Goal: Task Accomplishment & Management: Complete application form

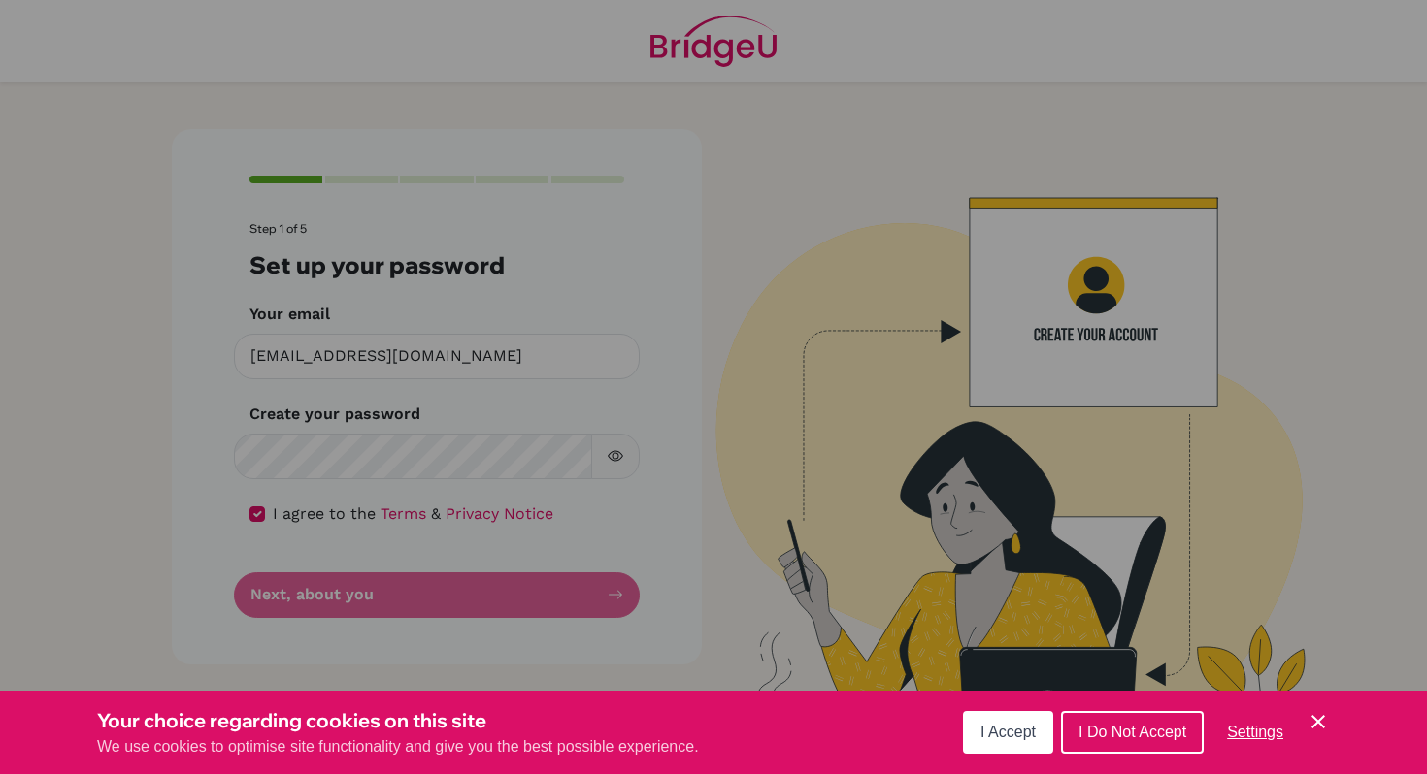
click at [1019, 751] on button "I Accept" at bounding box center [1008, 732] width 90 height 43
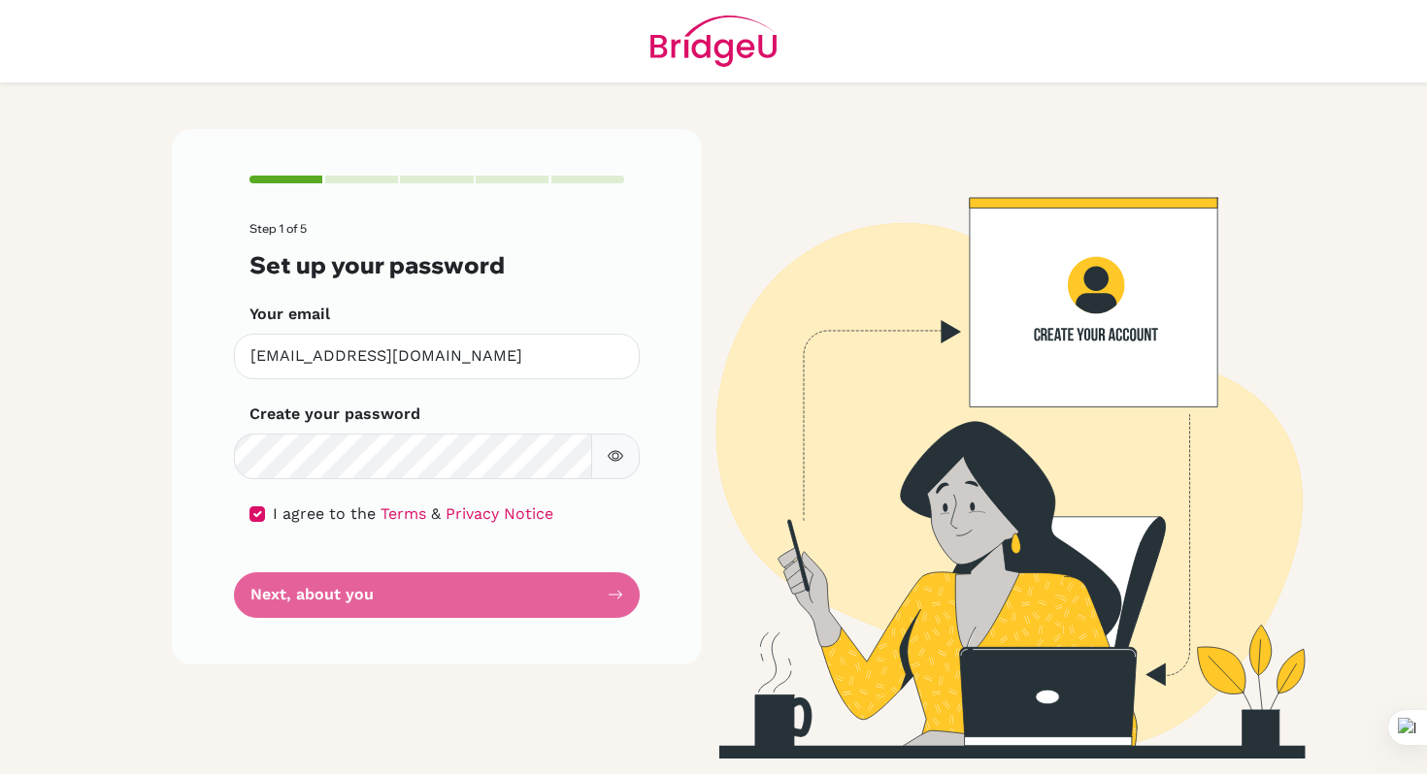
click at [506, 604] on form "Step 1 of 5 Set up your password Your email [EMAIL_ADDRESS][DOMAIN_NAME] Invali…" at bounding box center [436, 419] width 375 height 395
click at [433, 571] on form "Step 1 of 5 Set up your password Your email [EMAIL_ADDRESS][DOMAIN_NAME] Invali…" at bounding box center [436, 419] width 375 height 395
click at [433, 595] on form "Step 1 of 5 Set up your password Your email [EMAIL_ADDRESS][DOMAIN_NAME] Invali…" at bounding box center [436, 419] width 375 height 395
click at [611, 462] on icon "button" at bounding box center [616, 456] width 16 height 16
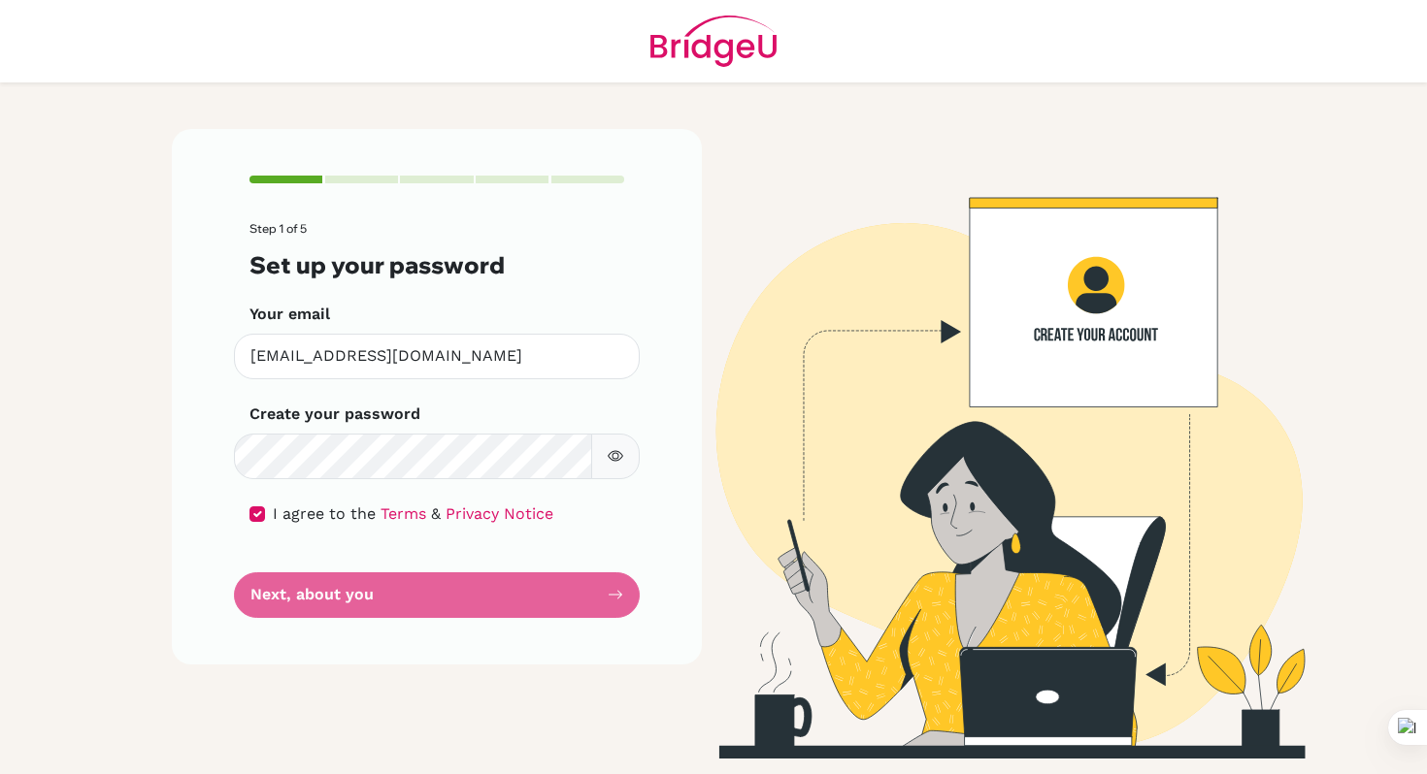
click at [611, 463] on icon "button" at bounding box center [616, 456] width 16 height 16
click at [498, 597] on form "Step 1 of 5 Set up your password Your email [EMAIL_ADDRESS][DOMAIN_NAME] Invali…" at bounding box center [436, 419] width 375 height 395
click at [501, 358] on input "[EMAIL_ADDRESS][DOMAIN_NAME]" at bounding box center [437, 357] width 406 height 46
click at [450, 608] on form "Step 1 of 5 Set up your password Your email [EMAIL_ADDRESS][DOMAIN_NAME] Invali…" at bounding box center [436, 419] width 375 height 395
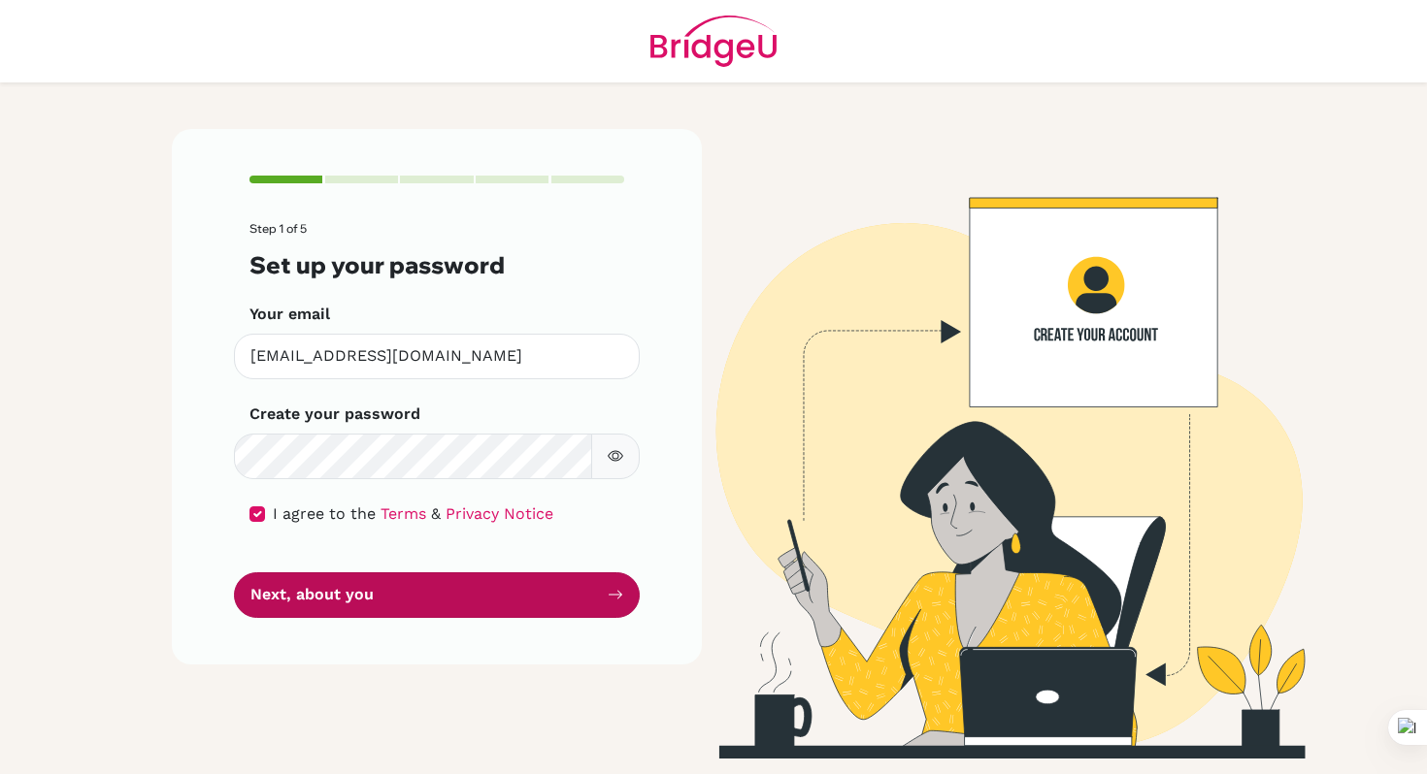
click at [414, 600] on button "Next, about you" at bounding box center [437, 596] width 406 height 46
click at [234, 573] on button "Next, about you" at bounding box center [437, 596] width 406 height 46
